Goal: Communication & Community: Answer question/provide support

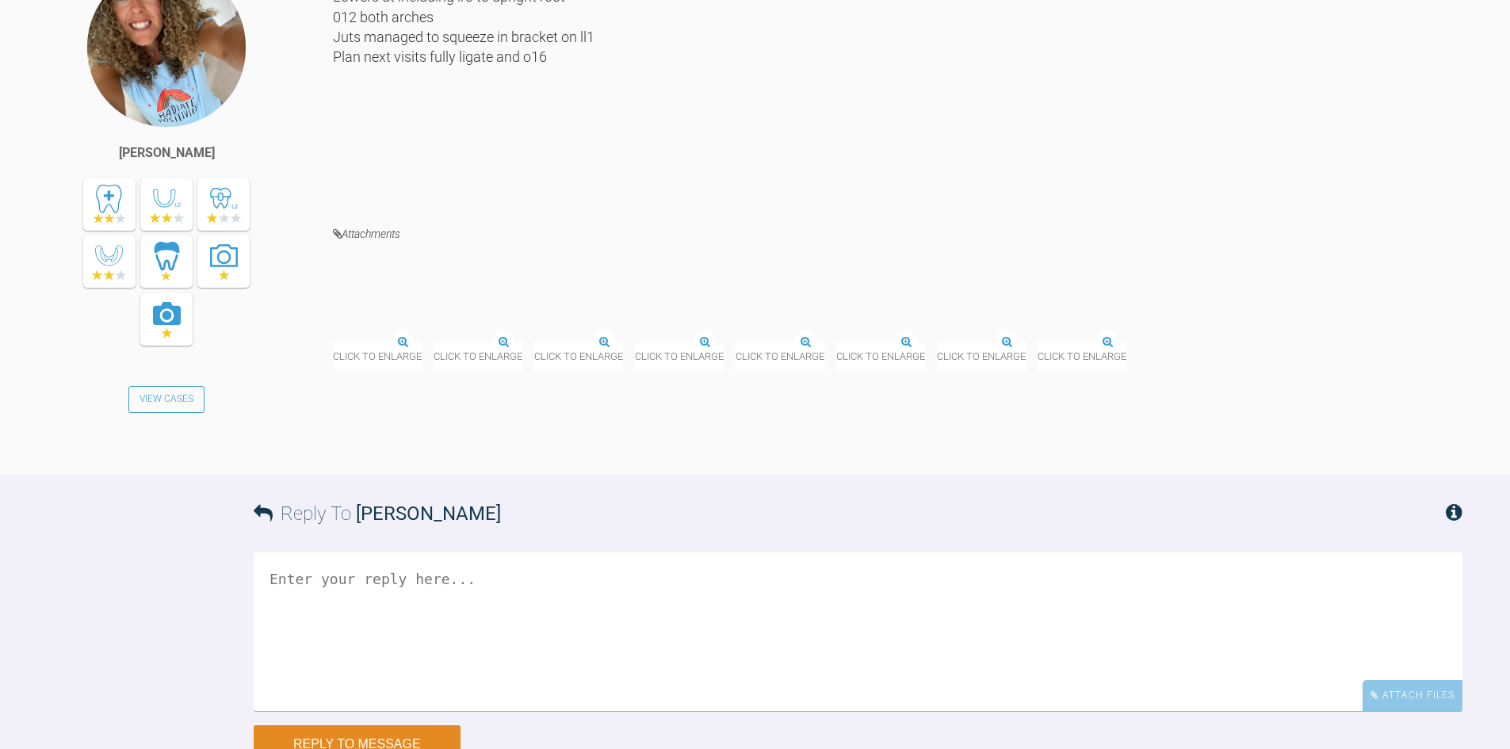
scroll to position [4615, 0]
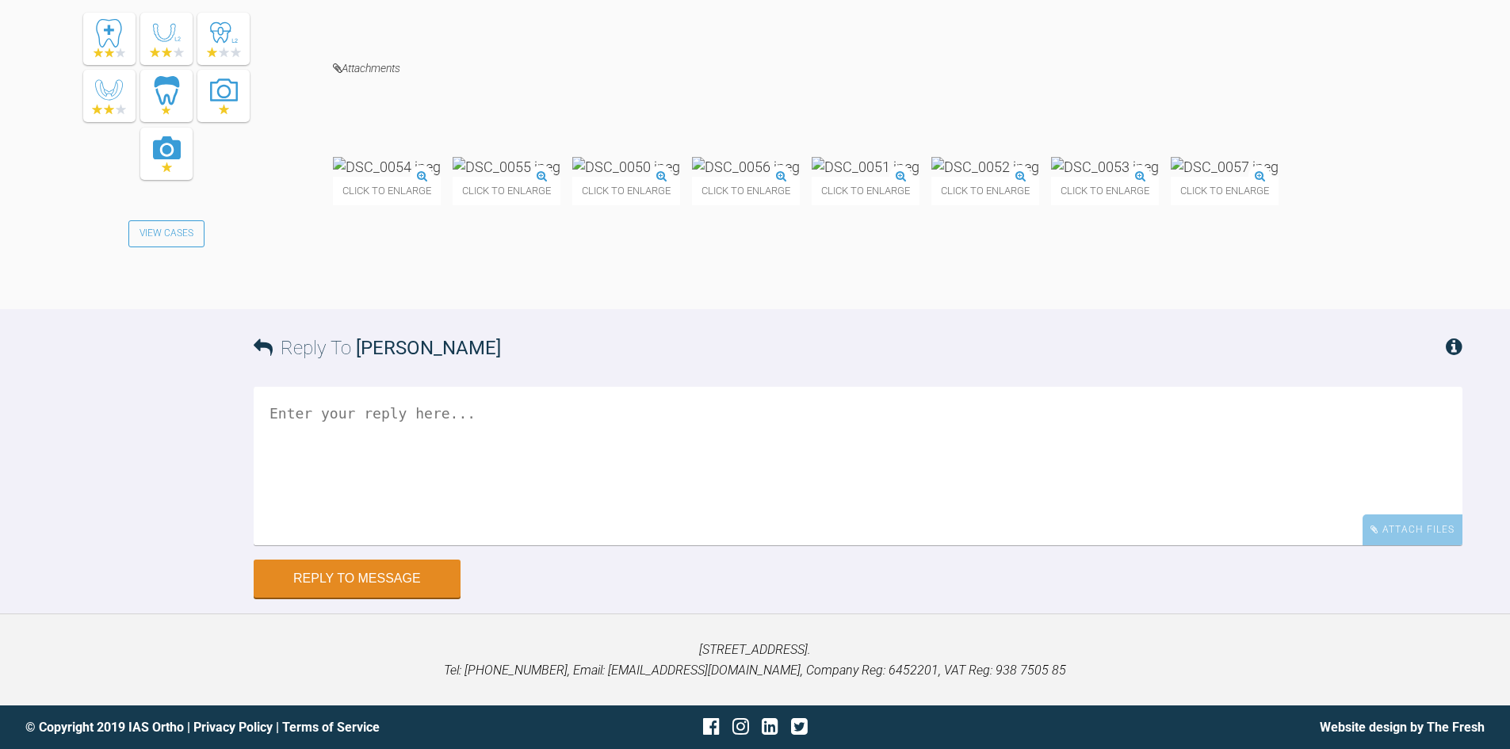
click at [558, 546] on textarea at bounding box center [858, 466] width 1209 height 159
type textarea "Looking good...please proceed as planned"
click at [389, 599] on button "Reply to Message" at bounding box center [357, 580] width 207 height 38
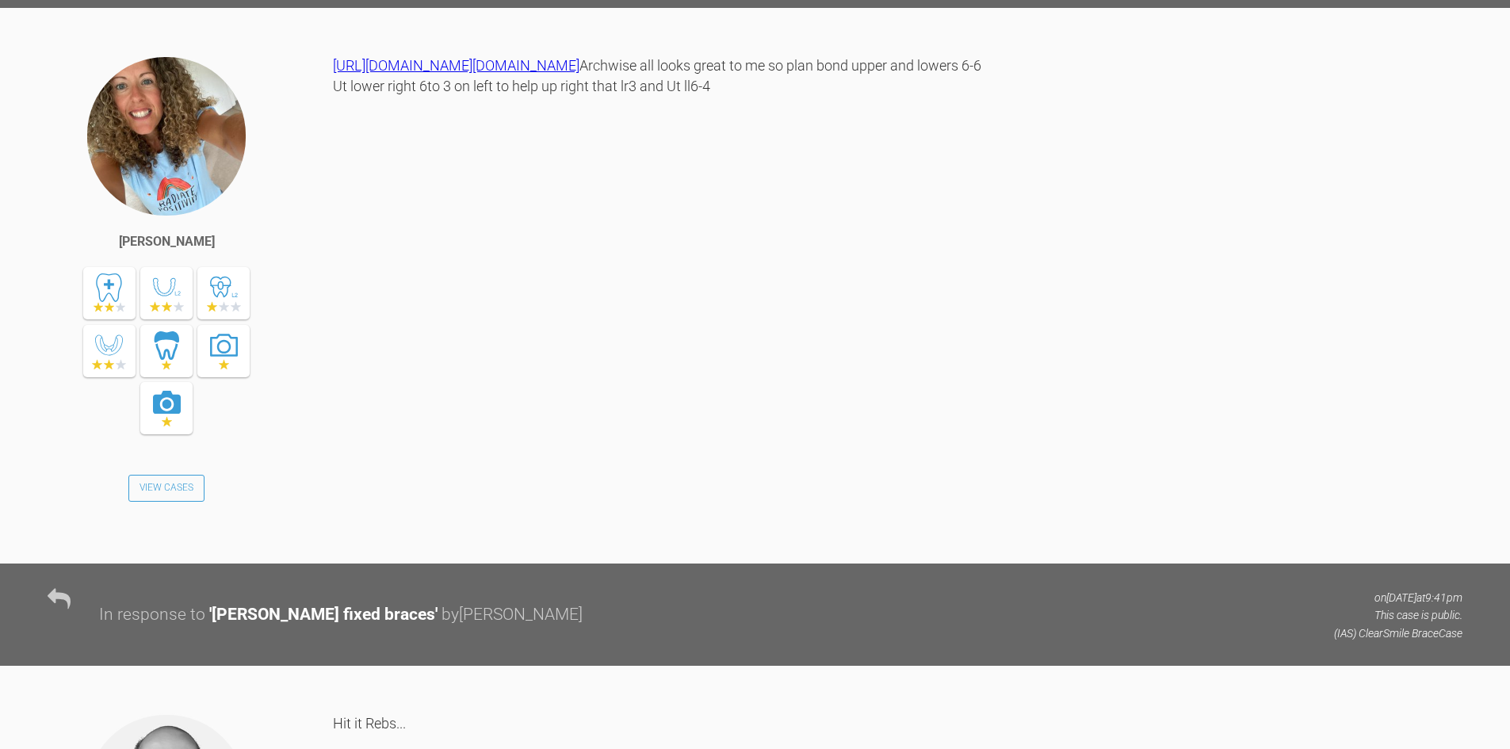
scroll to position [2524, 0]
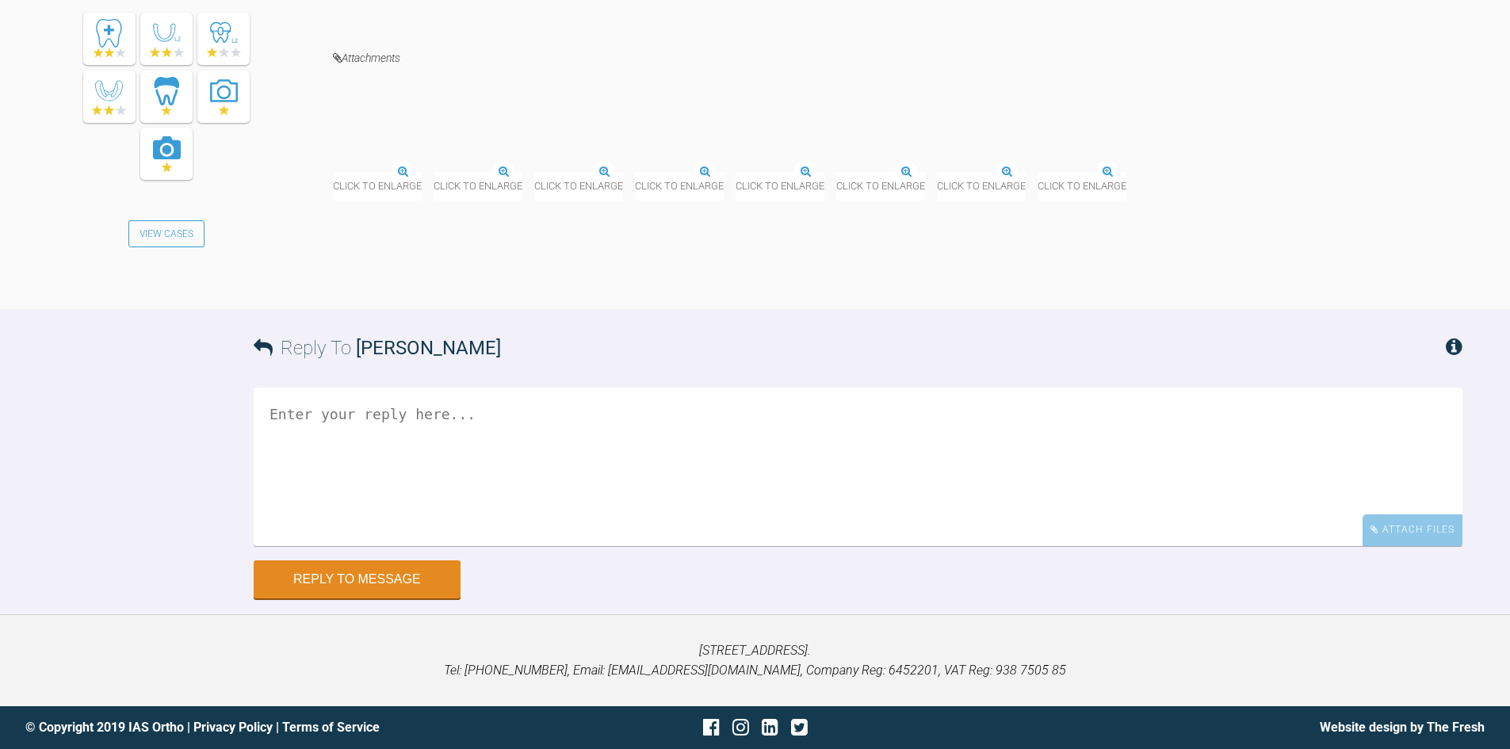
scroll to position [7387, 0]
drag, startPoint x: 409, startPoint y: 611, endPoint x: 417, endPoint y: 607, distance: 8.9
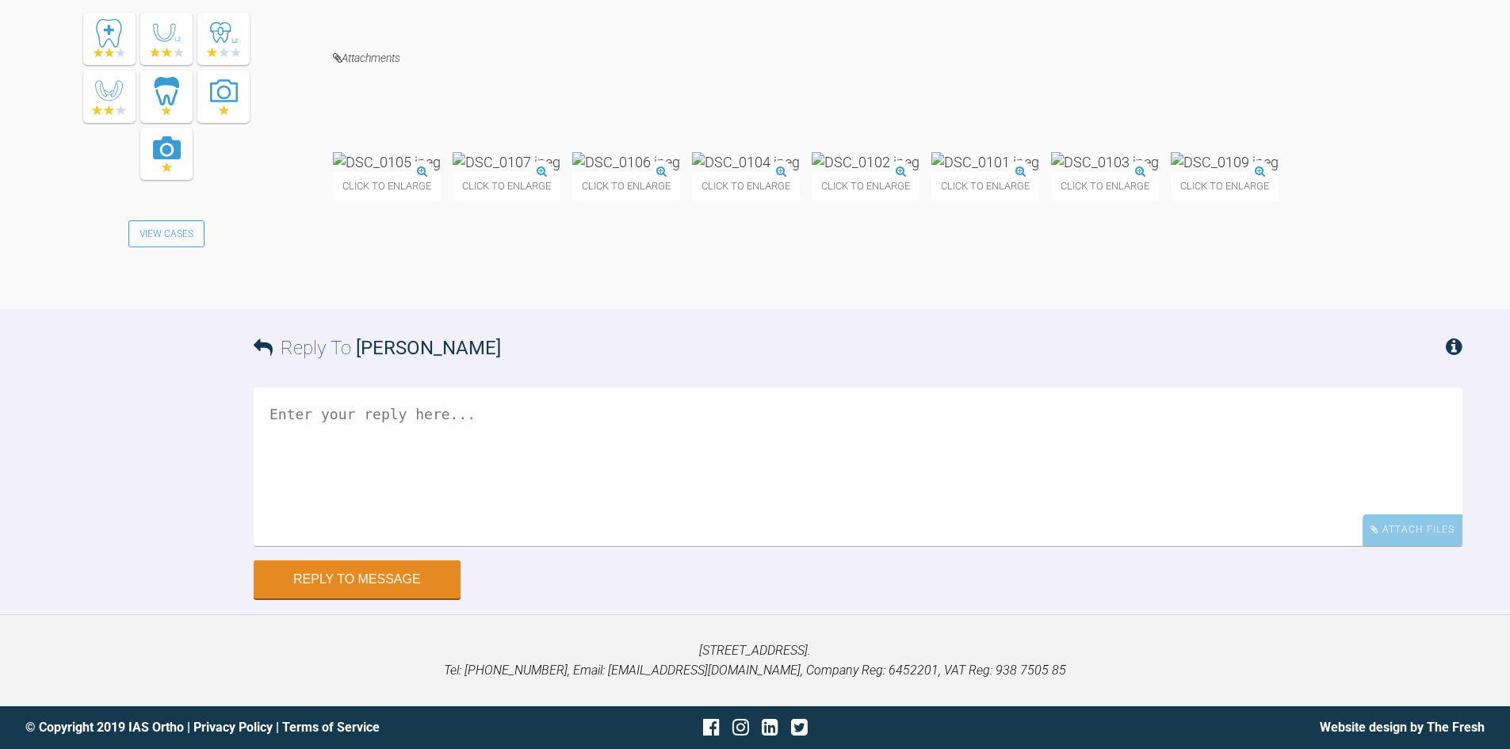
click at [410, 546] on textarea at bounding box center [858, 467] width 1209 height 159
type textarea "Looking good...please proceed as planned."
click at [327, 600] on button "Reply to Message" at bounding box center [357, 581] width 207 height 38
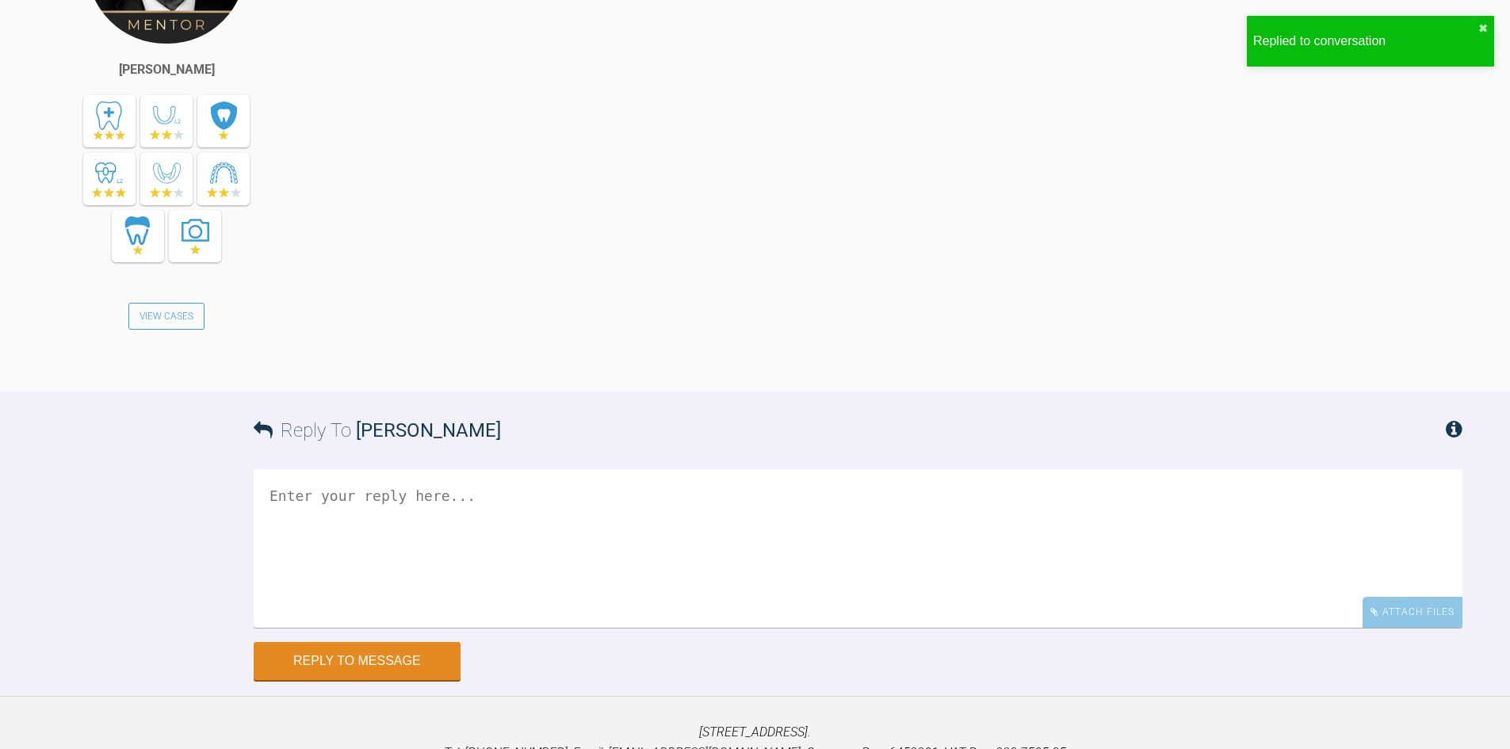
scroll to position [7661, 0]
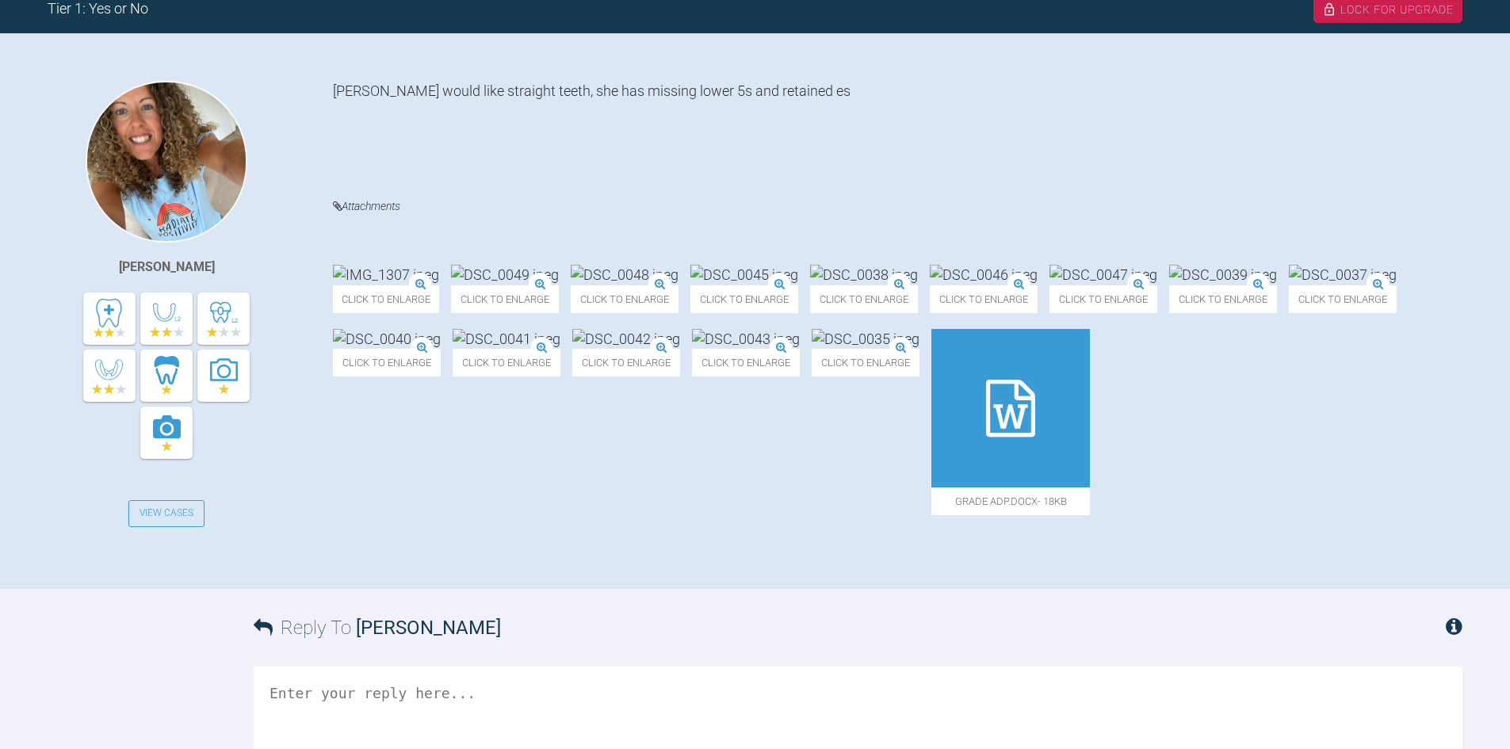
scroll to position [476, 0]
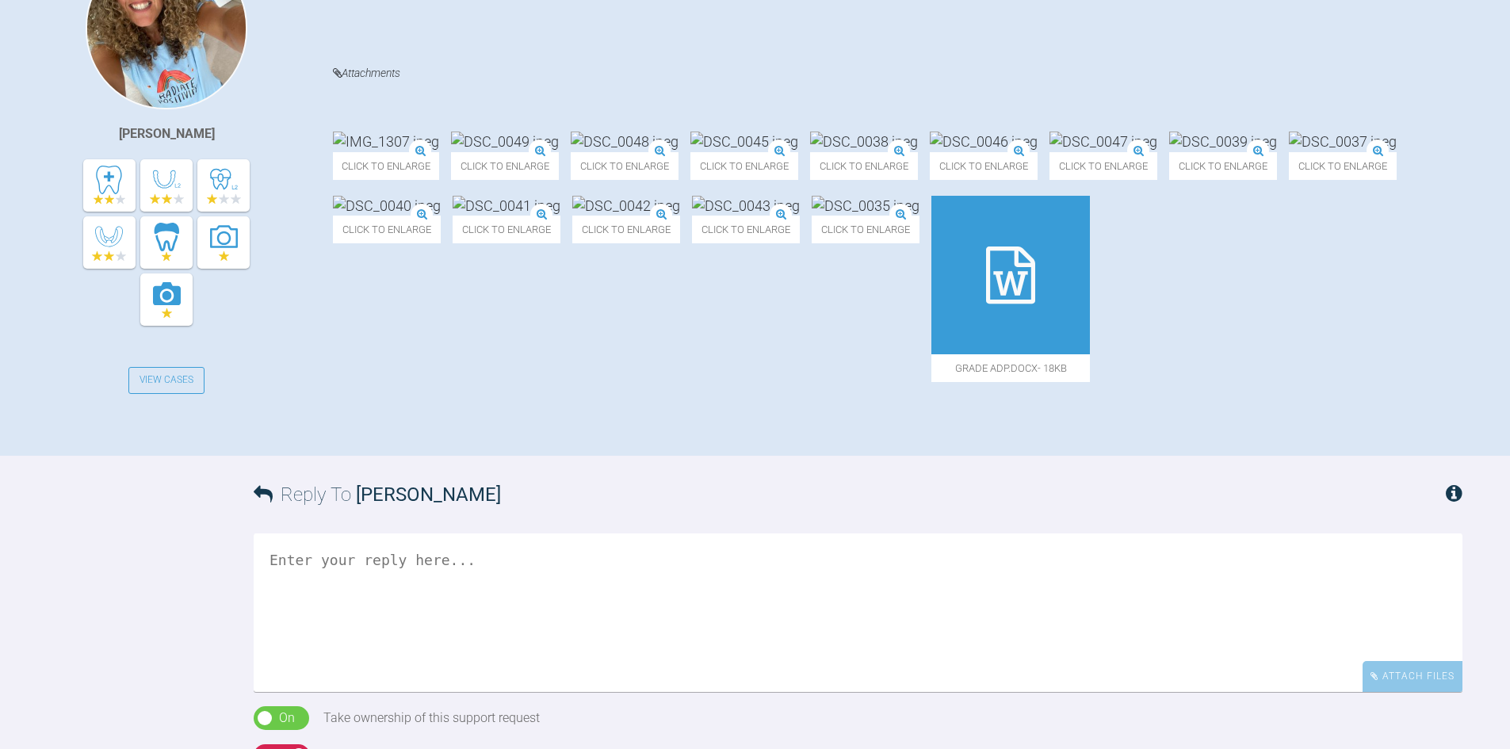
click at [461, 676] on textarea at bounding box center [858, 613] width 1209 height 159
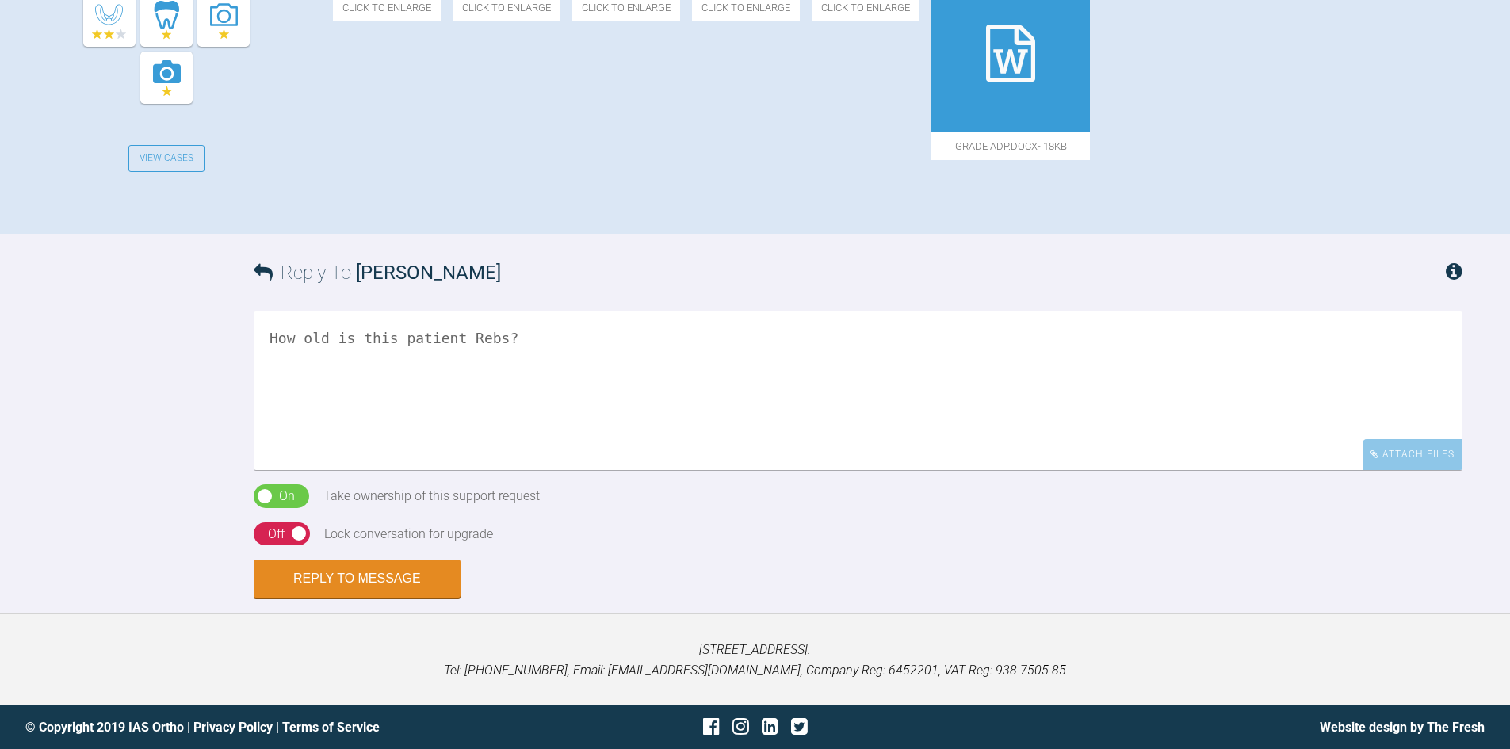
scroll to position [788, 0]
type textarea "How old is this patient Rebs?"
click at [277, 526] on div "Off" at bounding box center [276, 534] width 17 height 21
click at [322, 578] on button "Reply to Message" at bounding box center [357, 580] width 207 height 38
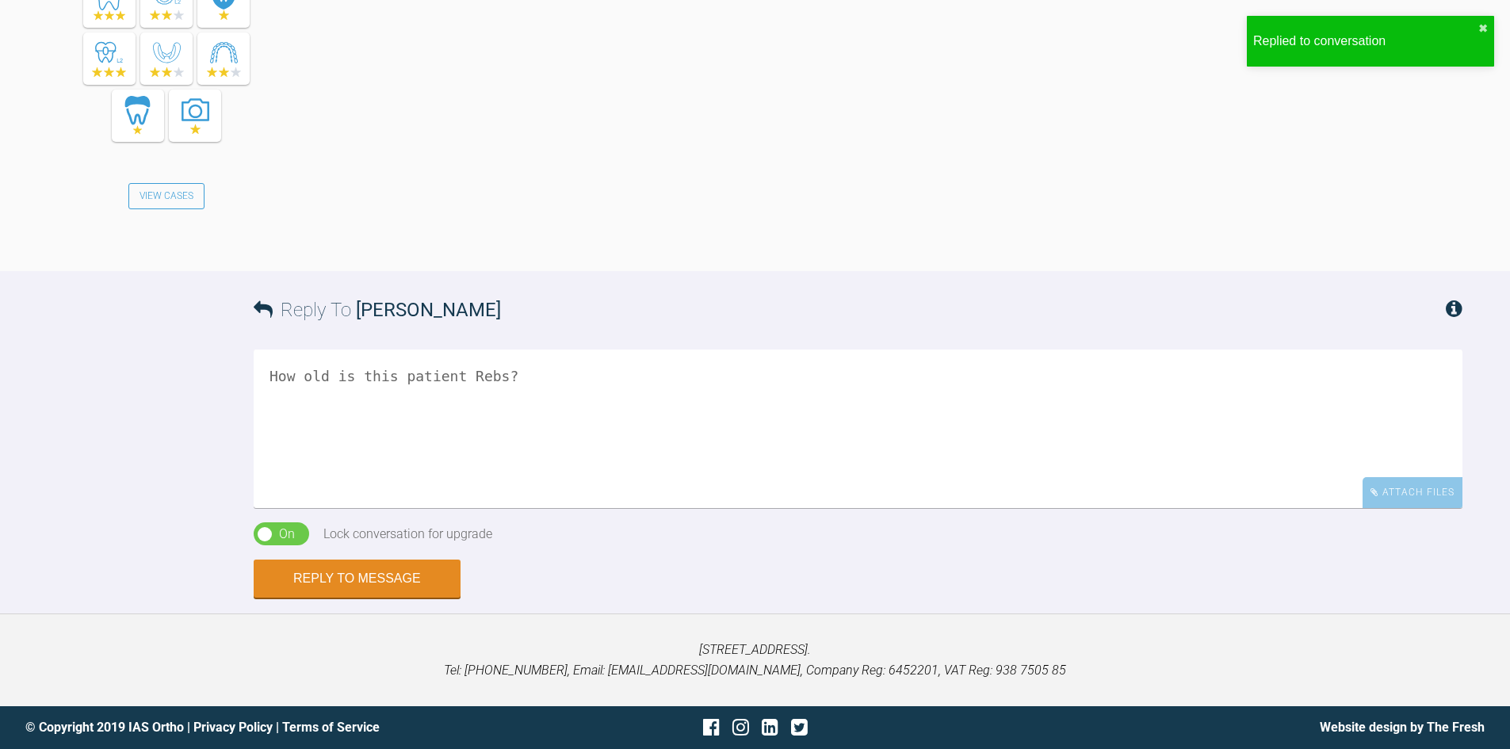
scroll to position [844, 0]
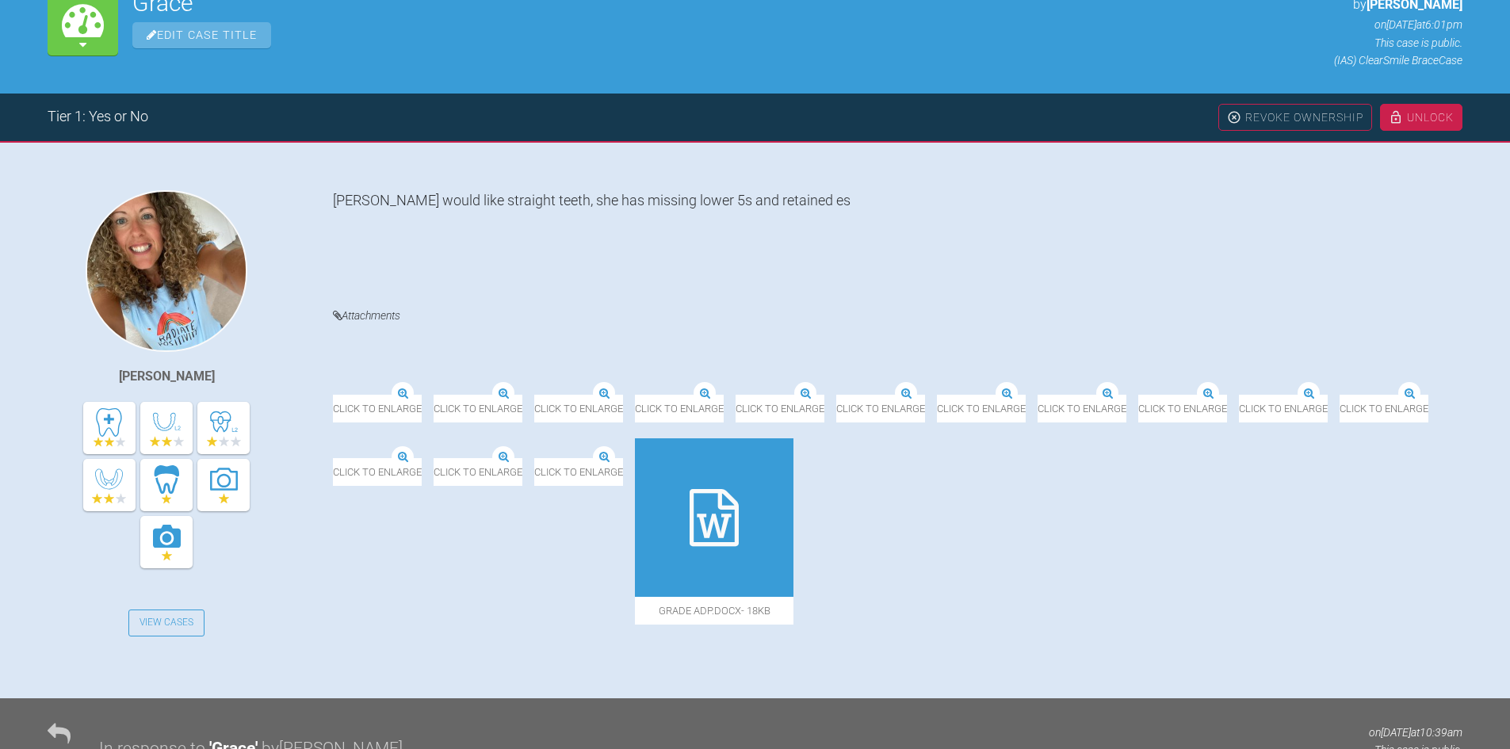
scroll to position [238, 0]
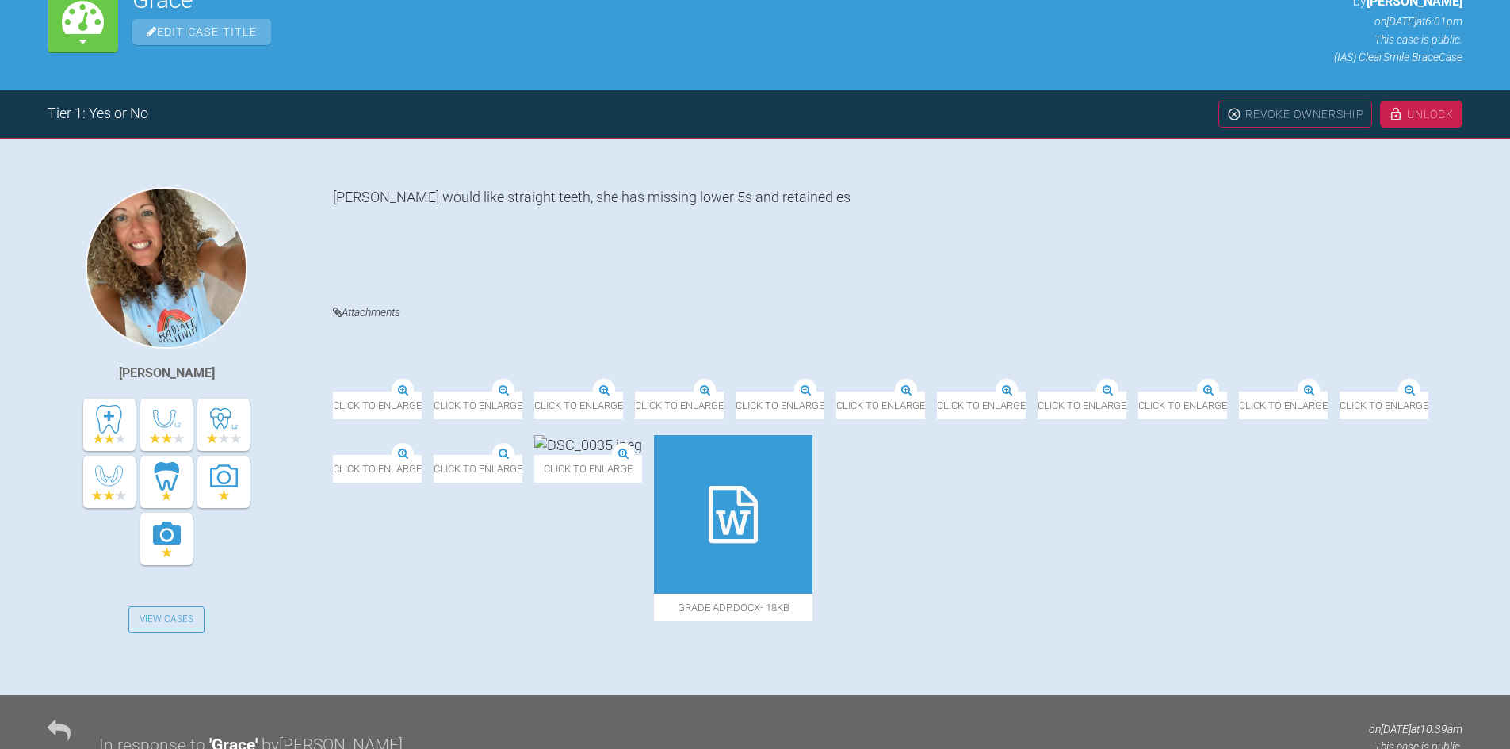
click at [333, 392] on img at bounding box center [333, 392] width 0 height 0
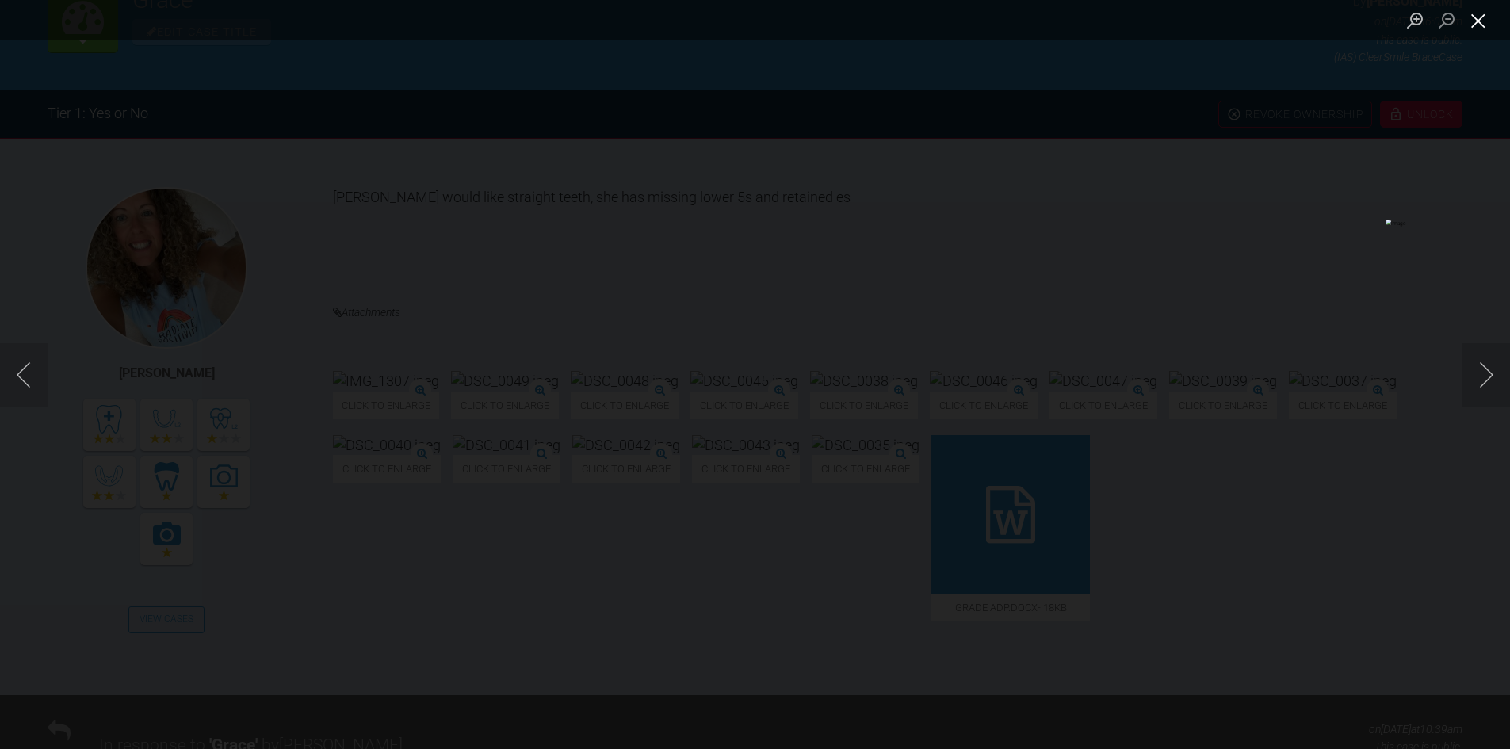
click at [1480, 25] on button "Close lightbox" at bounding box center [1479, 20] width 32 height 28
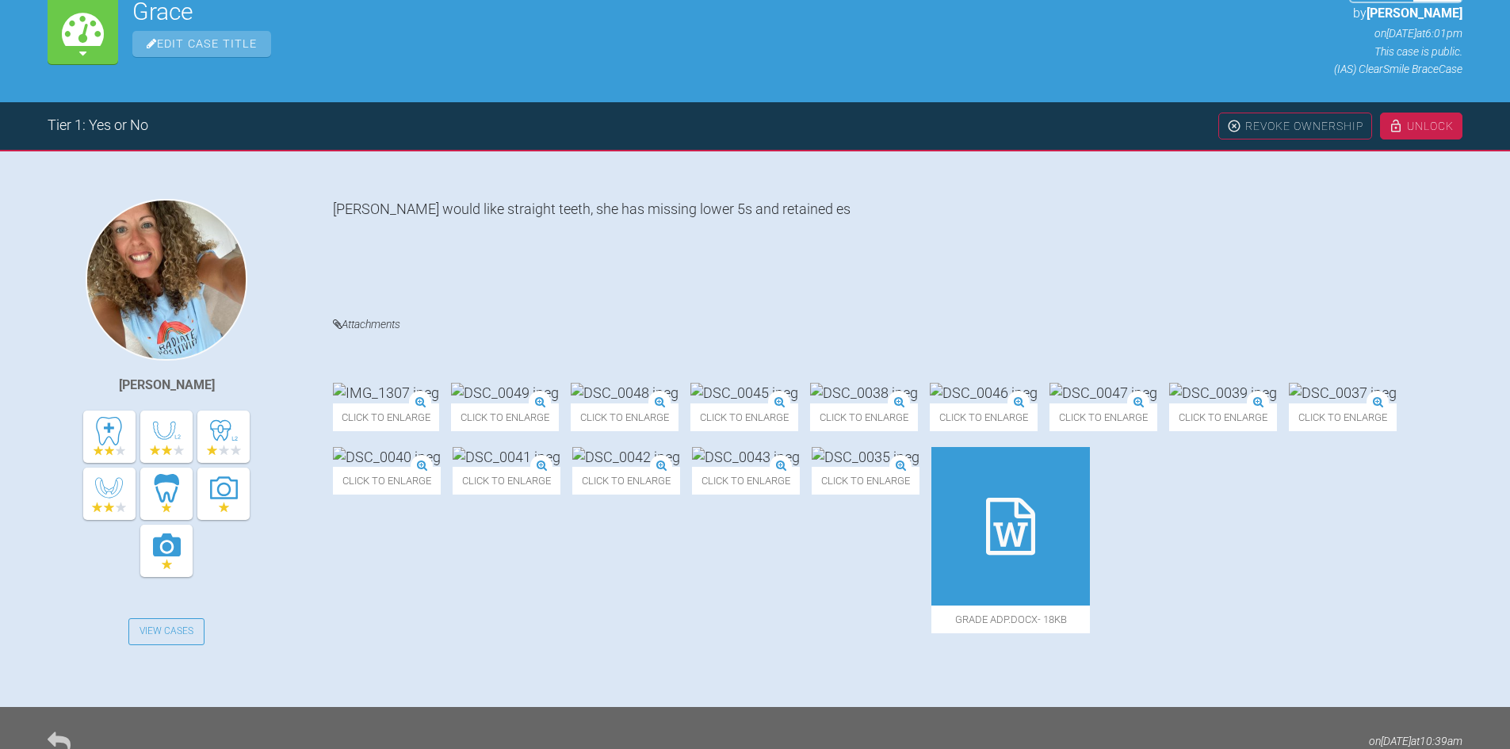
scroll to position [396, 0]
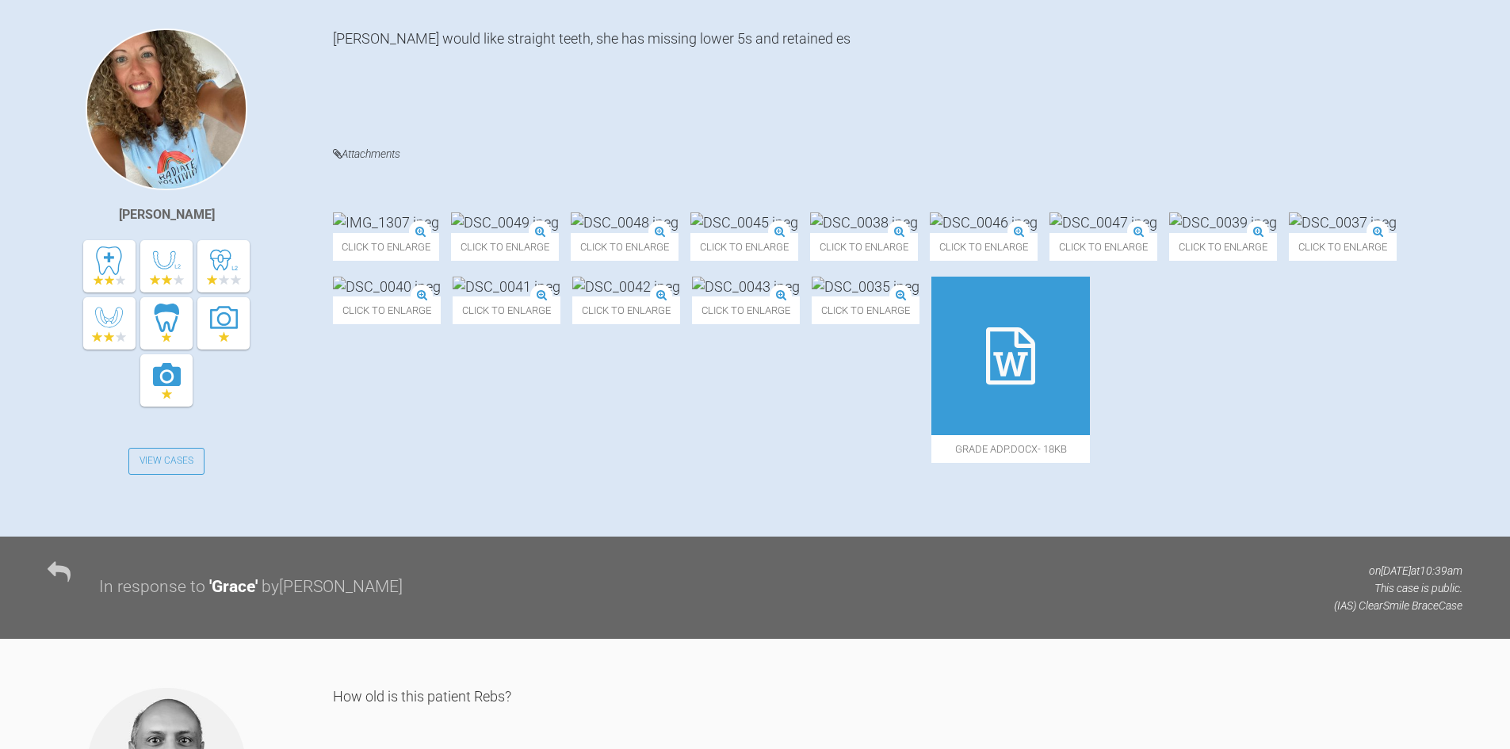
click at [986, 385] on icon at bounding box center [1010, 355] width 49 height 57
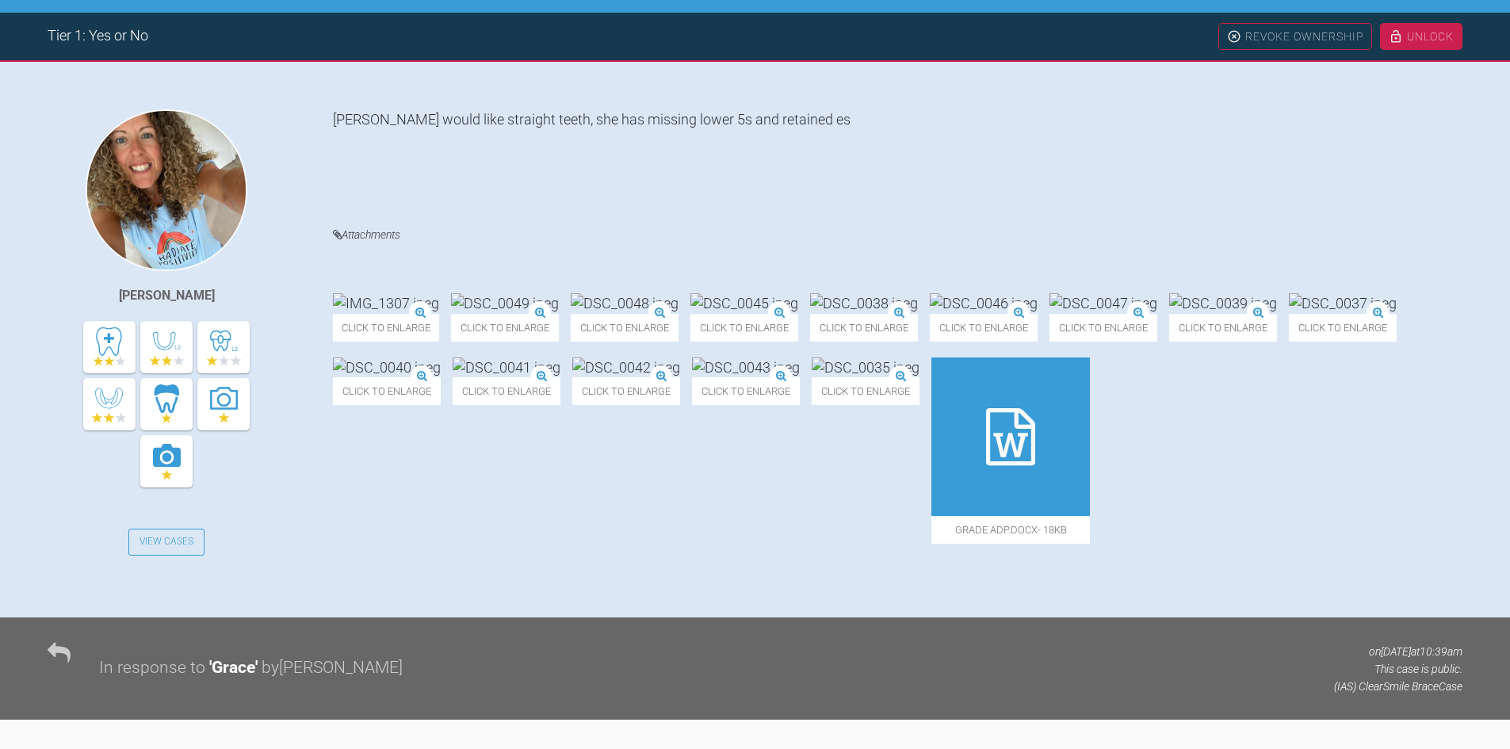
scroll to position [379, 0]
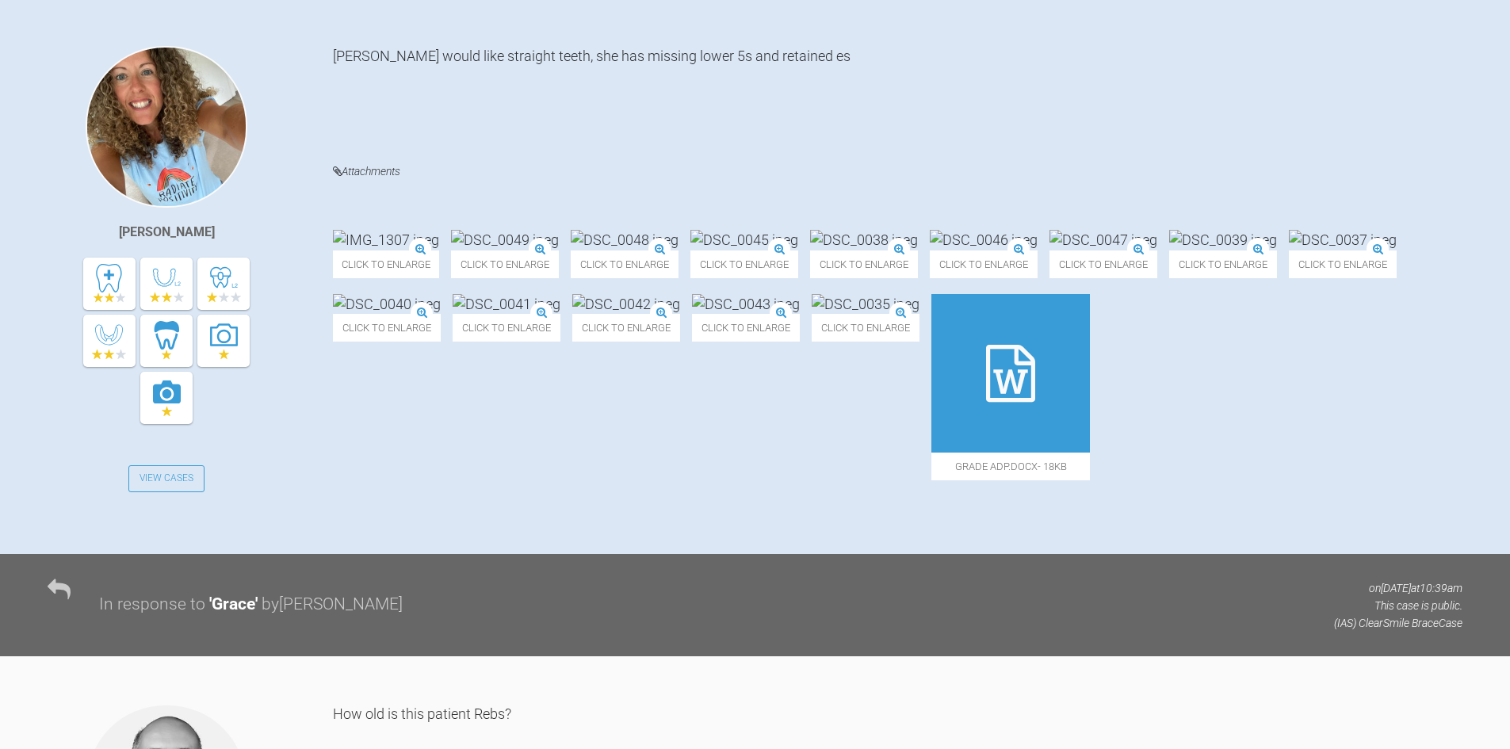
click at [986, 402] on icon at bounding box center [1010, 373] width 49 height 57
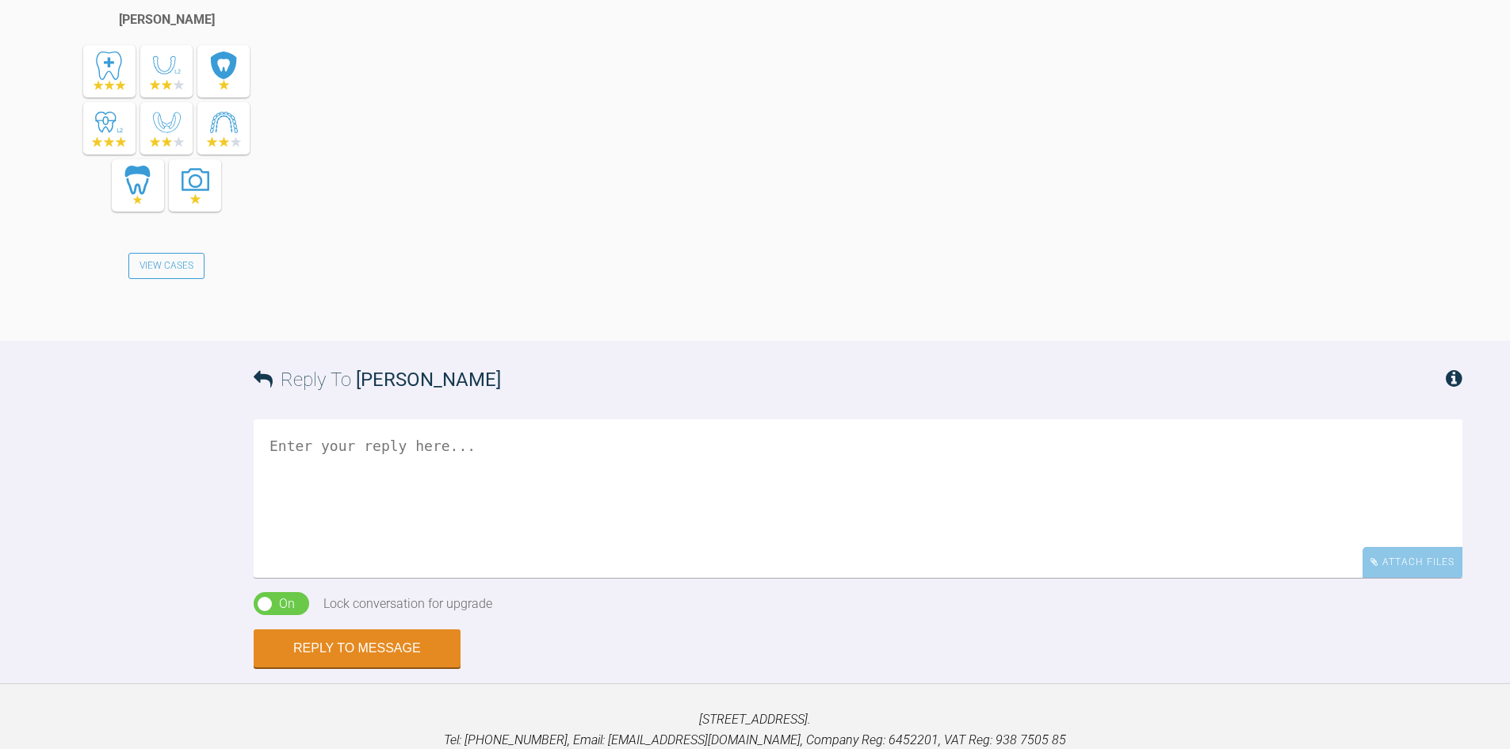
scroll to position [1410, 0]
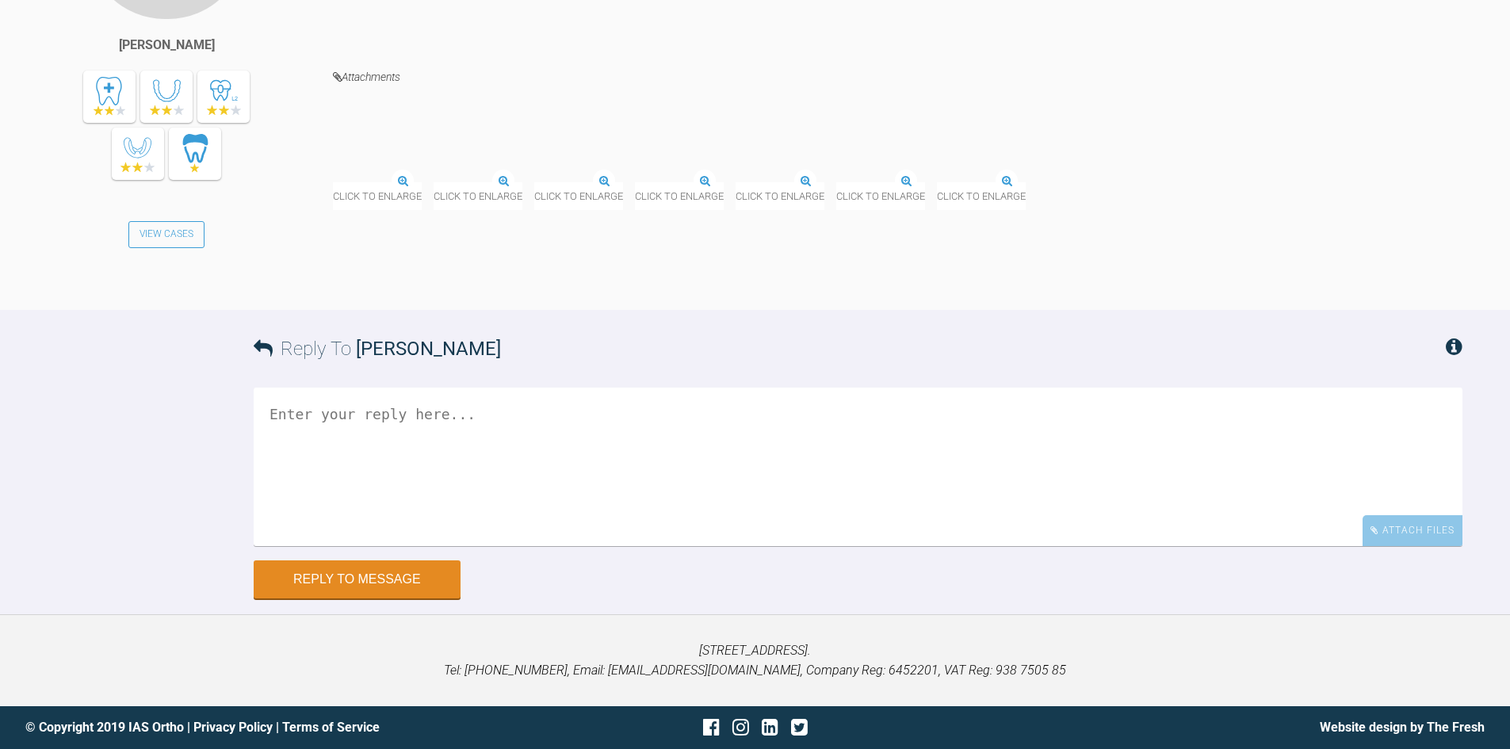
scroll to position [6332, 0]
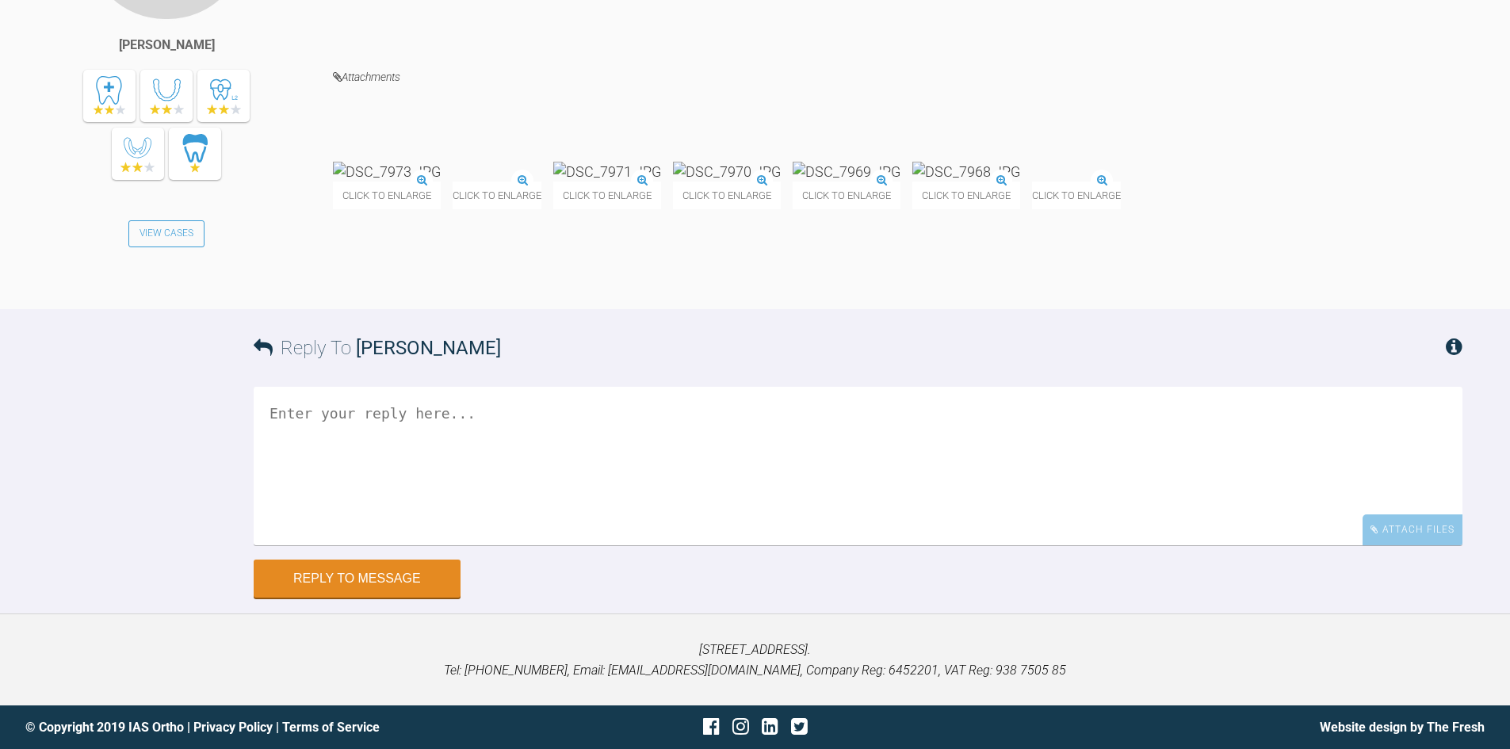
click at [480, 546] on textarea at bounding box center [858, 466] width 1209 height 159
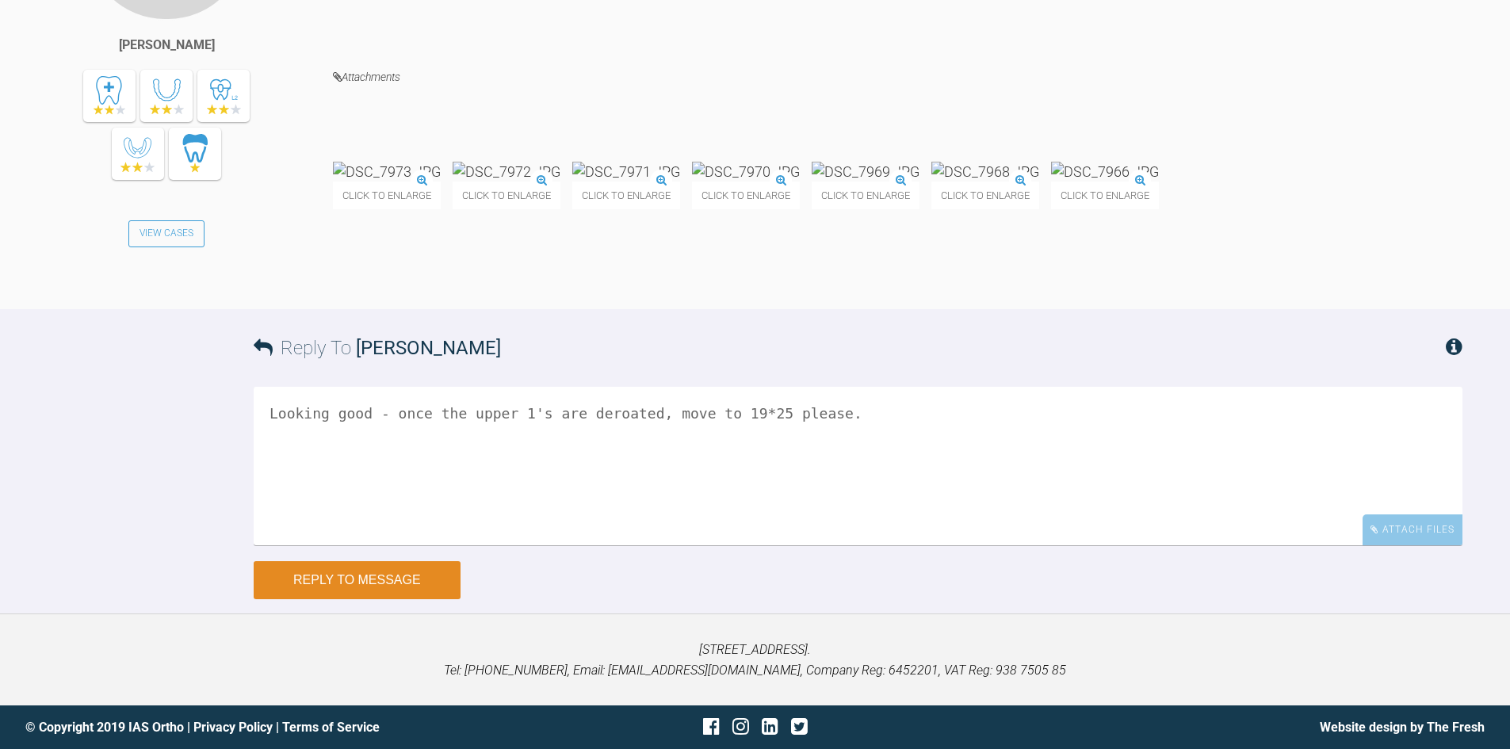
type textarea "Looking good - once the upper 1's are deroated, move to 19*25 please."
click at [432, 599] on button "Reply to Message" at bounding box center [357, 580] width 207 height 38
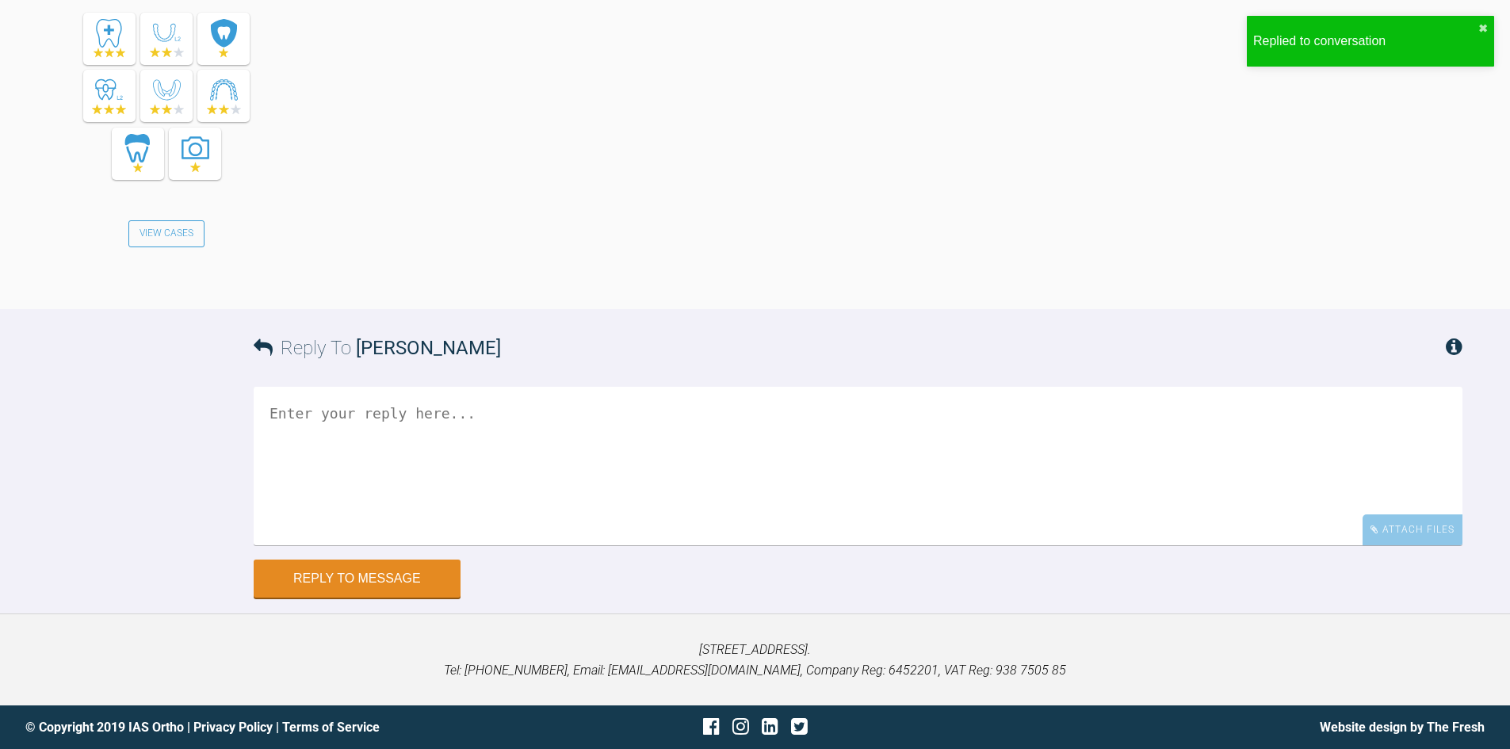
scroll to position [7017, 0]
